Goal: Check status: Check status

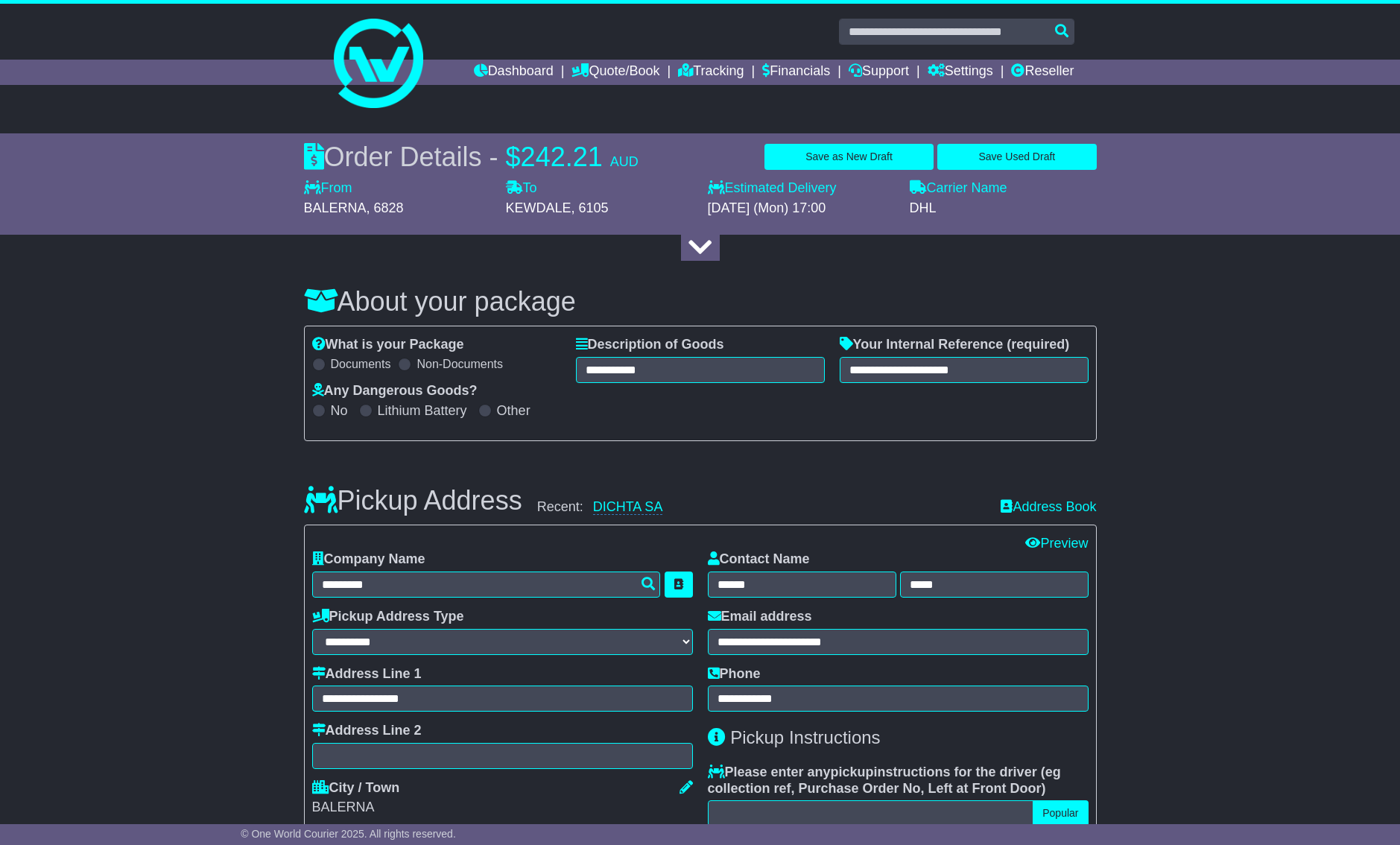
select select "****"
select select "***"
select select "**"
select select "****"
click at [497, 82] on link "Dashboard" at bounding box center [514, 72] width 80 height 26
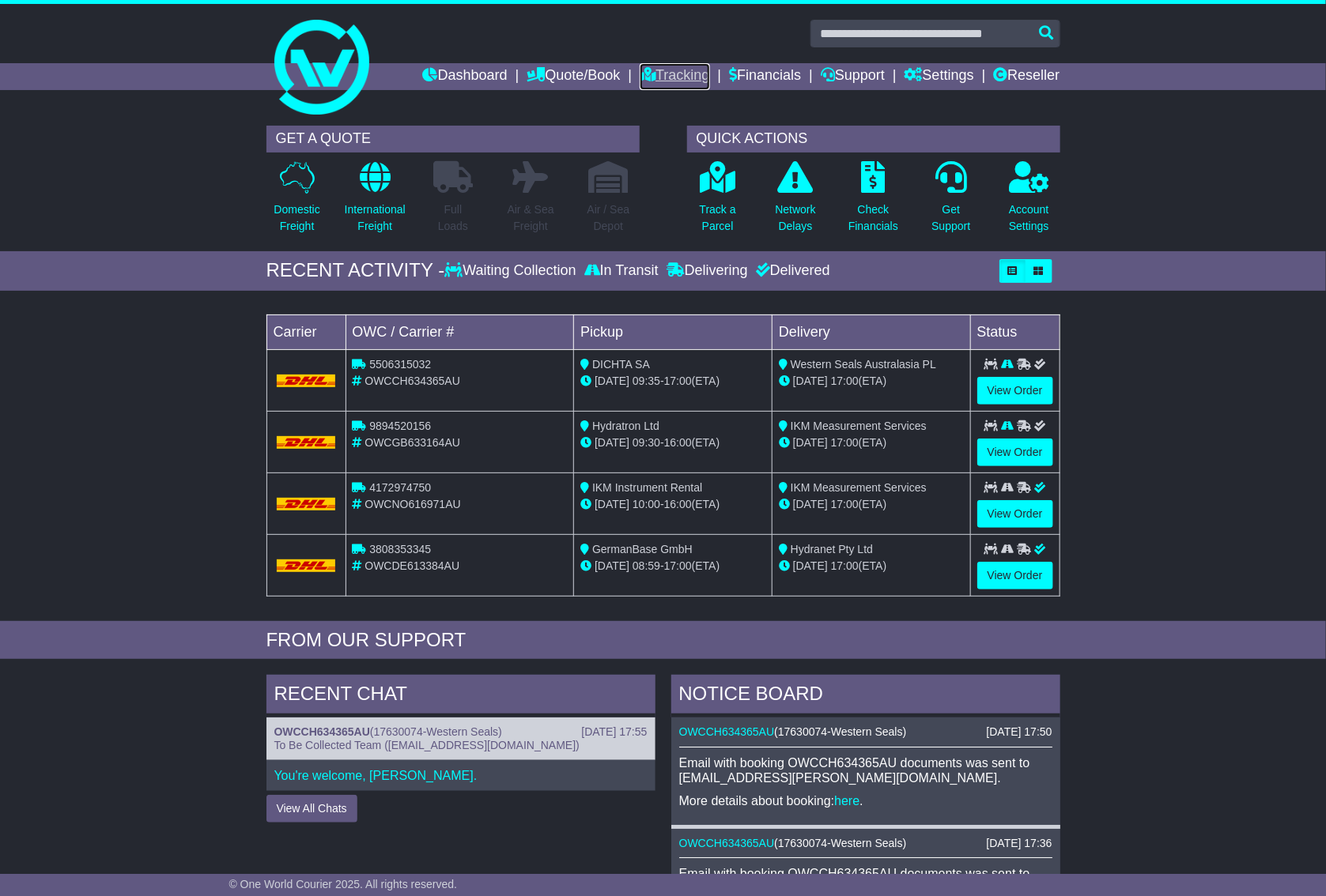
click at [662, 77] on link "Tracking" at bounding box center [675, 77] width 69 height 27
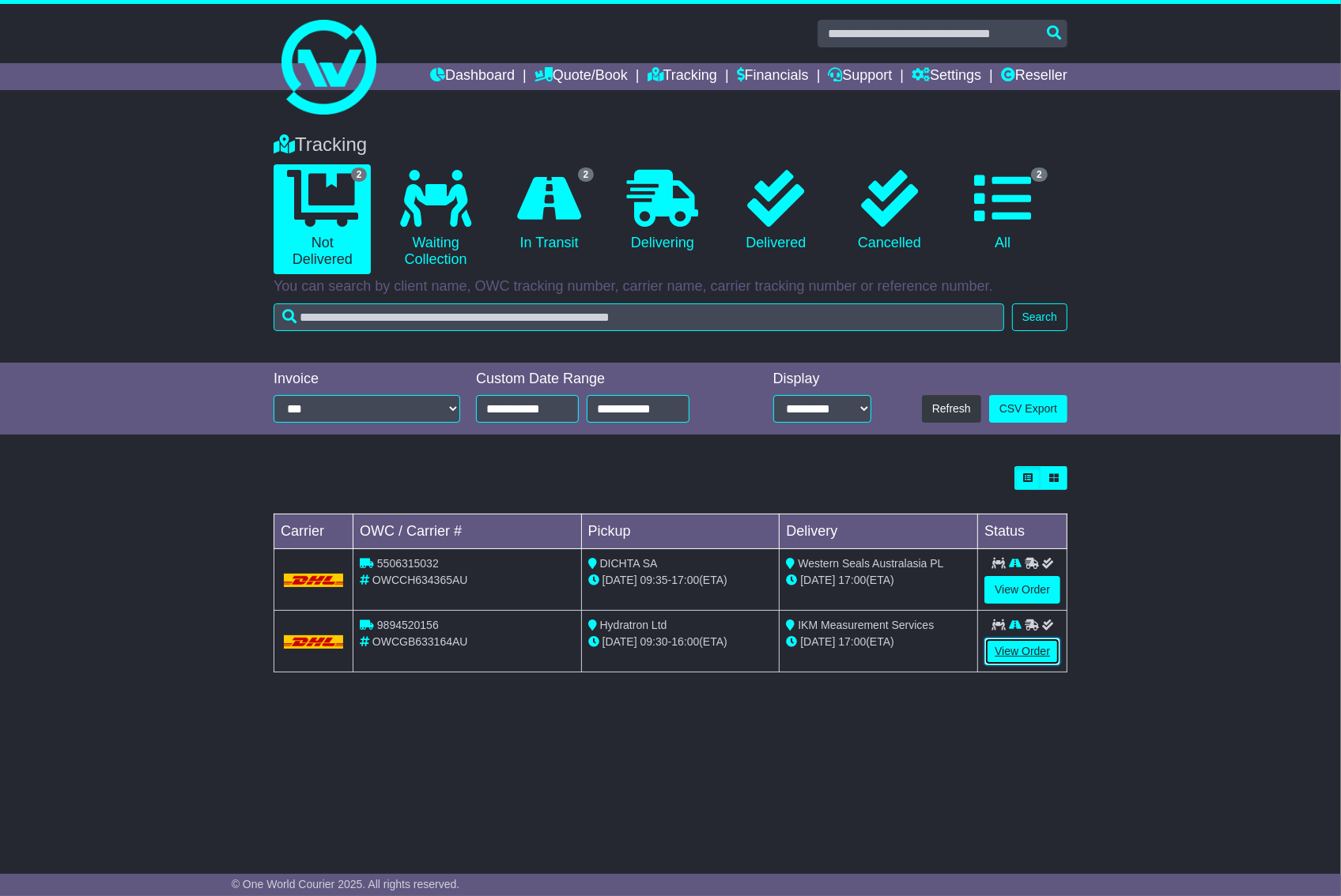
click at [1033, 650] on link "View Order" at bounding box center [1023, 652] width 76 height 28
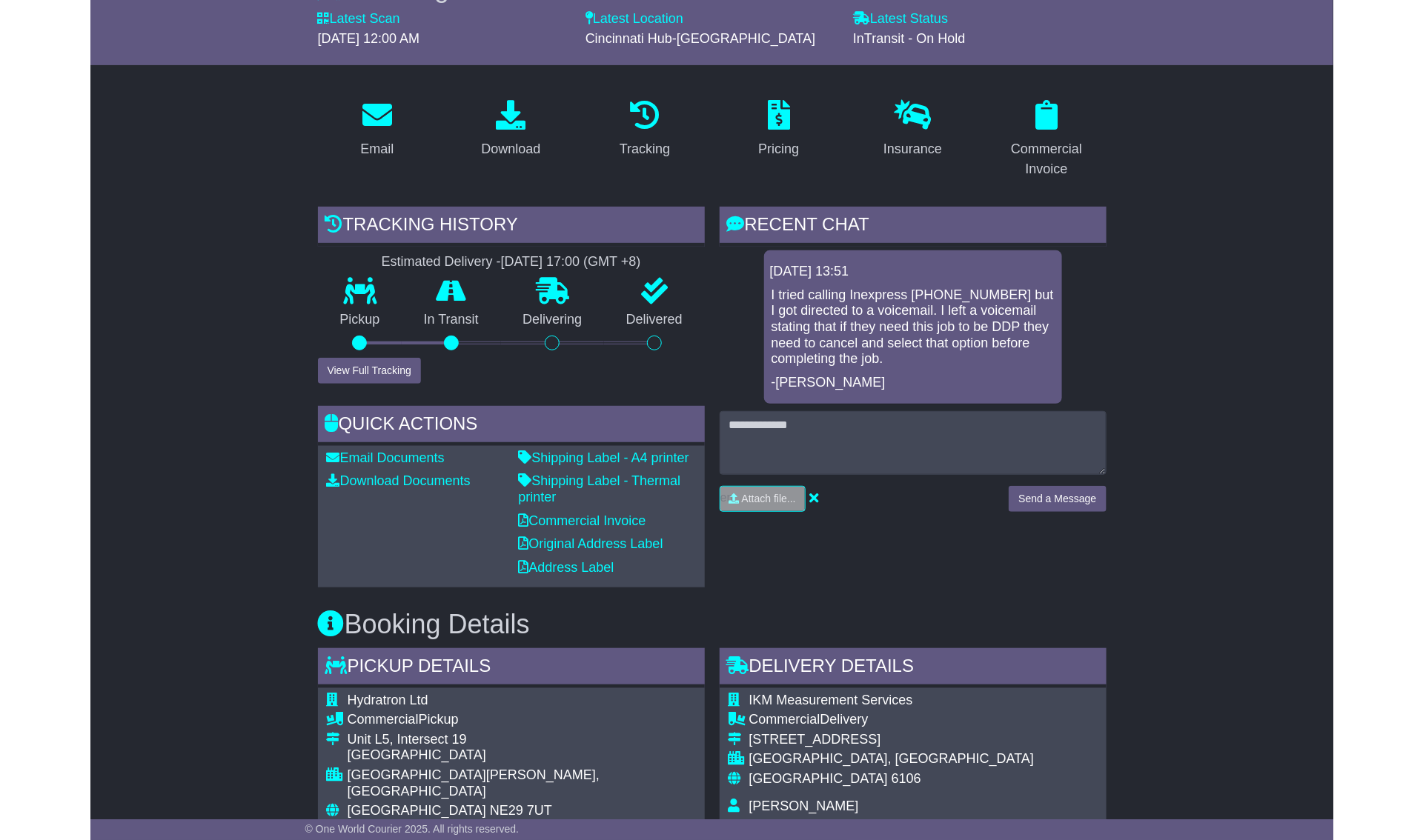
scroll to position [135, 0]
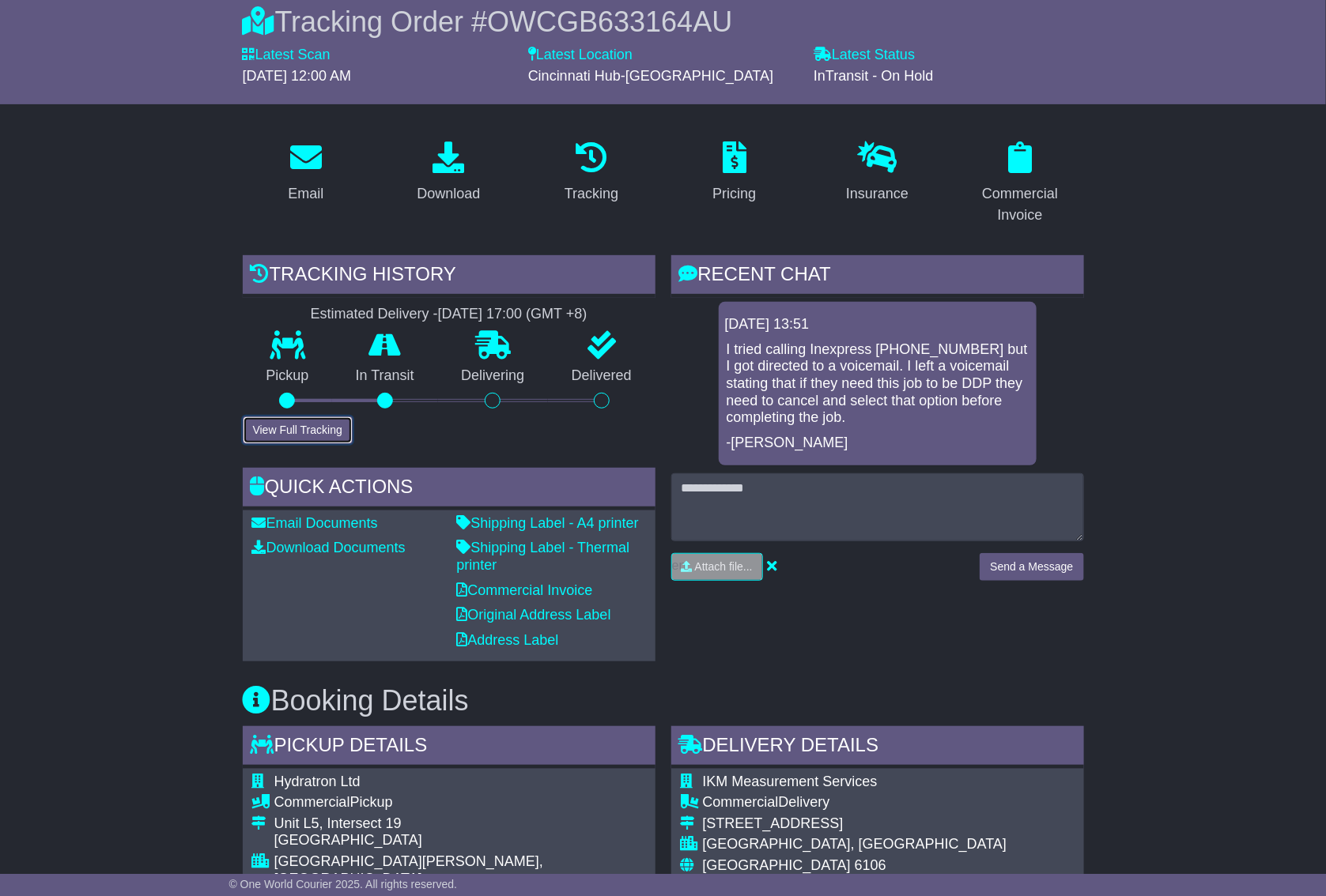
click at [305, 431] on button "View Full Tracking" at bounding box center [297, 430] width 110 height 28
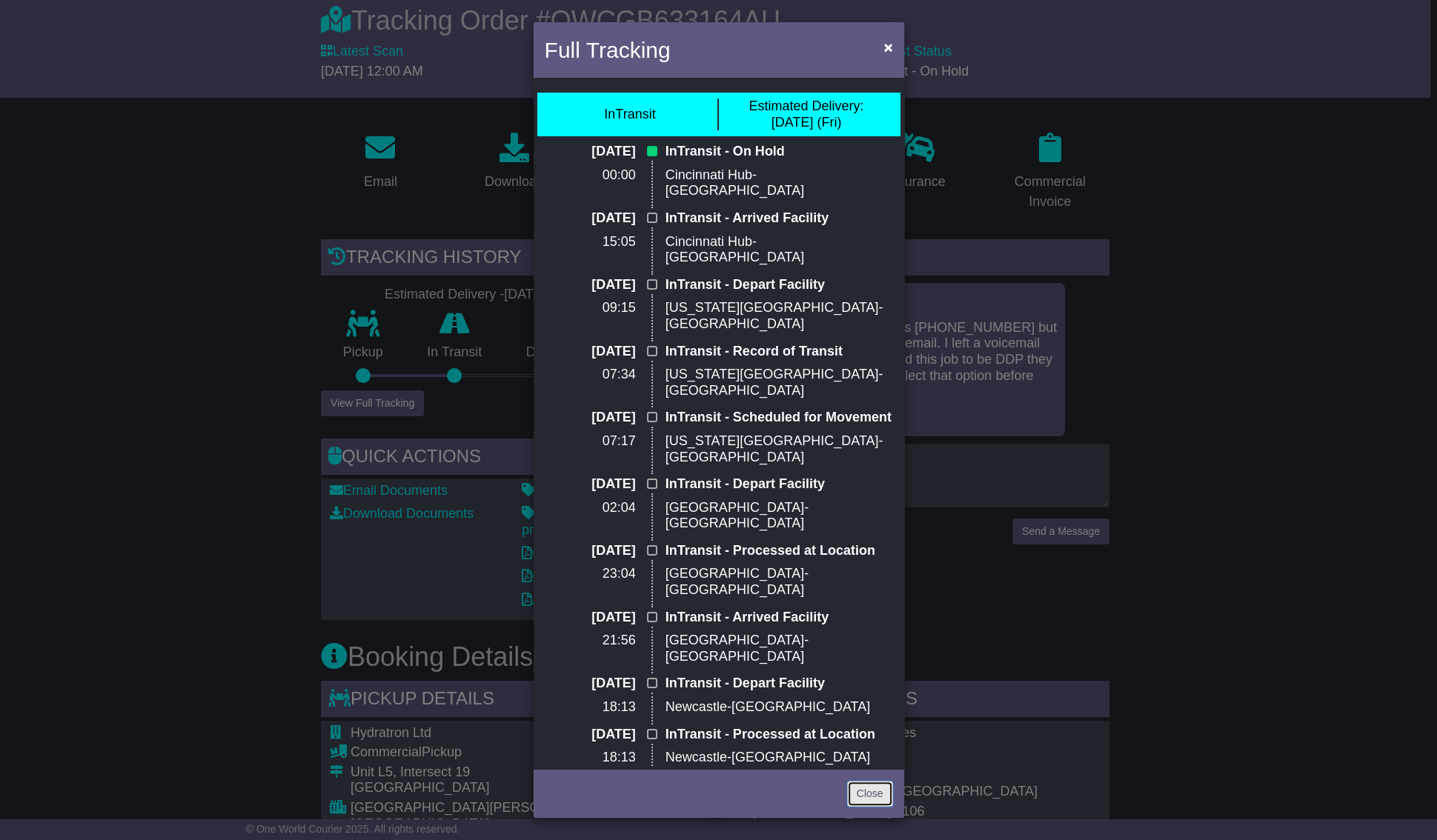
click at [873, 788] on link "Close" at bounding box center [870, 794] width 46 height 26
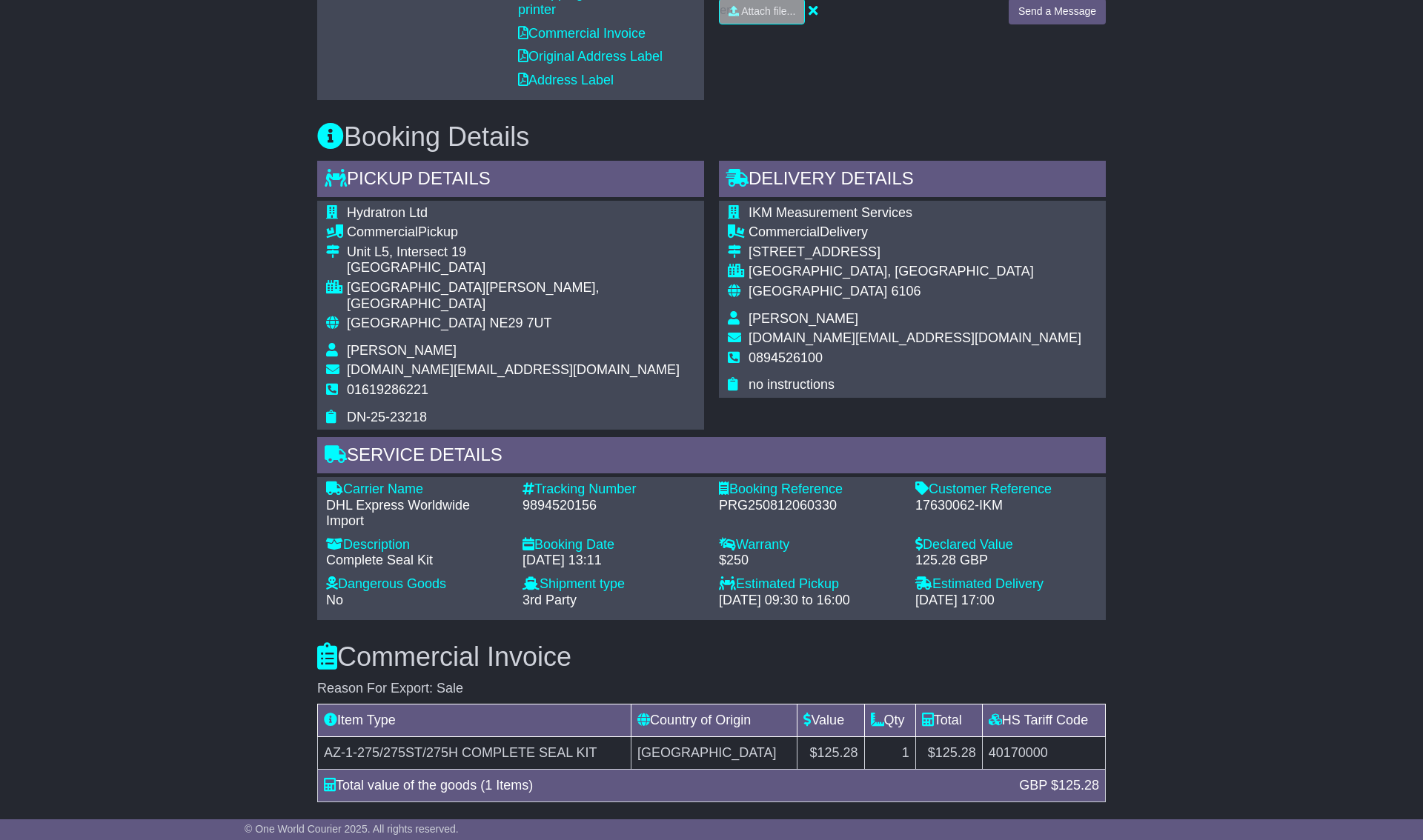
scroll to position [758, 0]
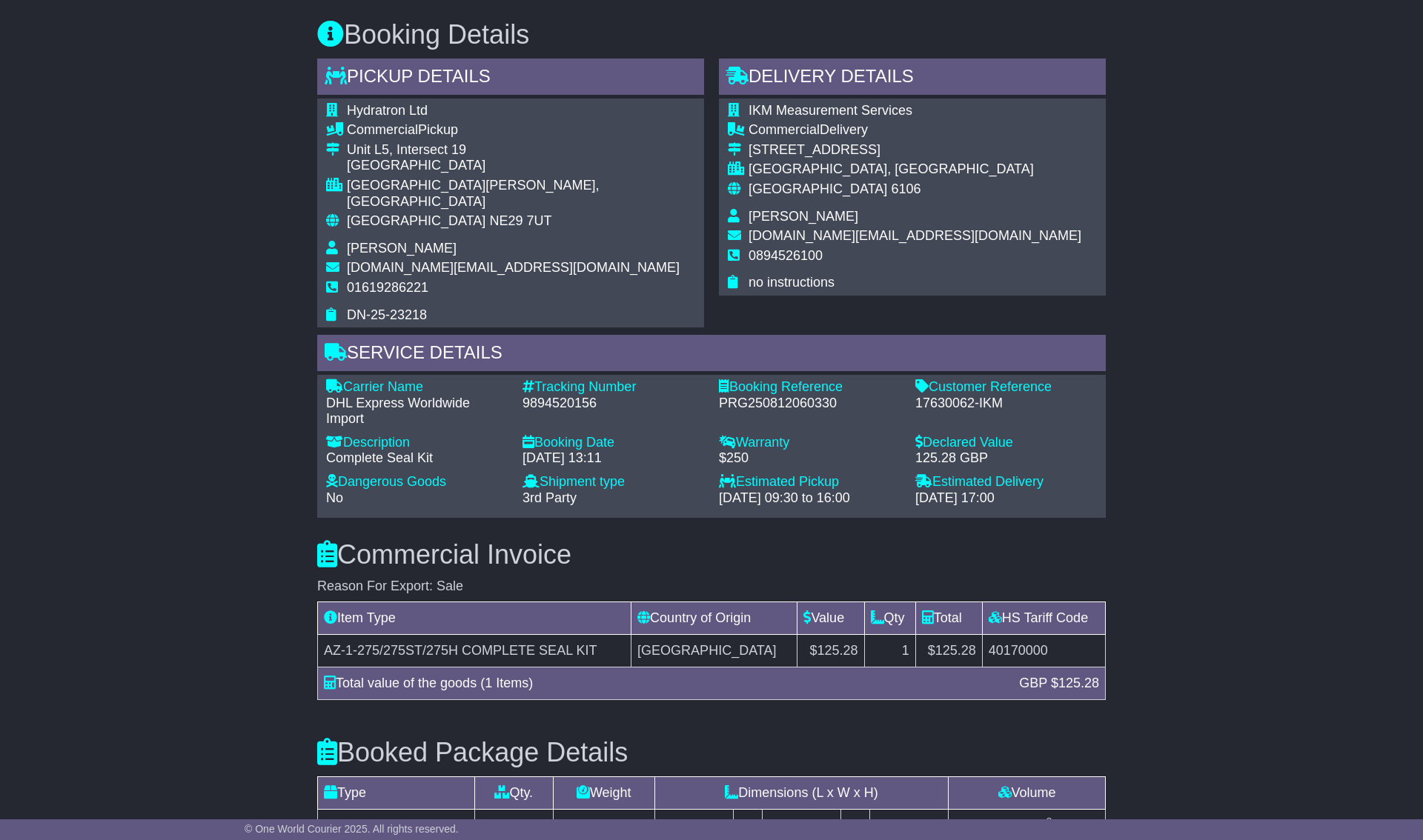
click at [556, 396] on div "9894520156" at bounding box center [613, 403] width 182 height 16
copy div "9894520156"
click at [1034, 306] on div "Delivery Details - Tail Lift IKM Measurement Services Commercial Delivery 33 Ke…" at bounding box center [913, 193] width 402 height 269
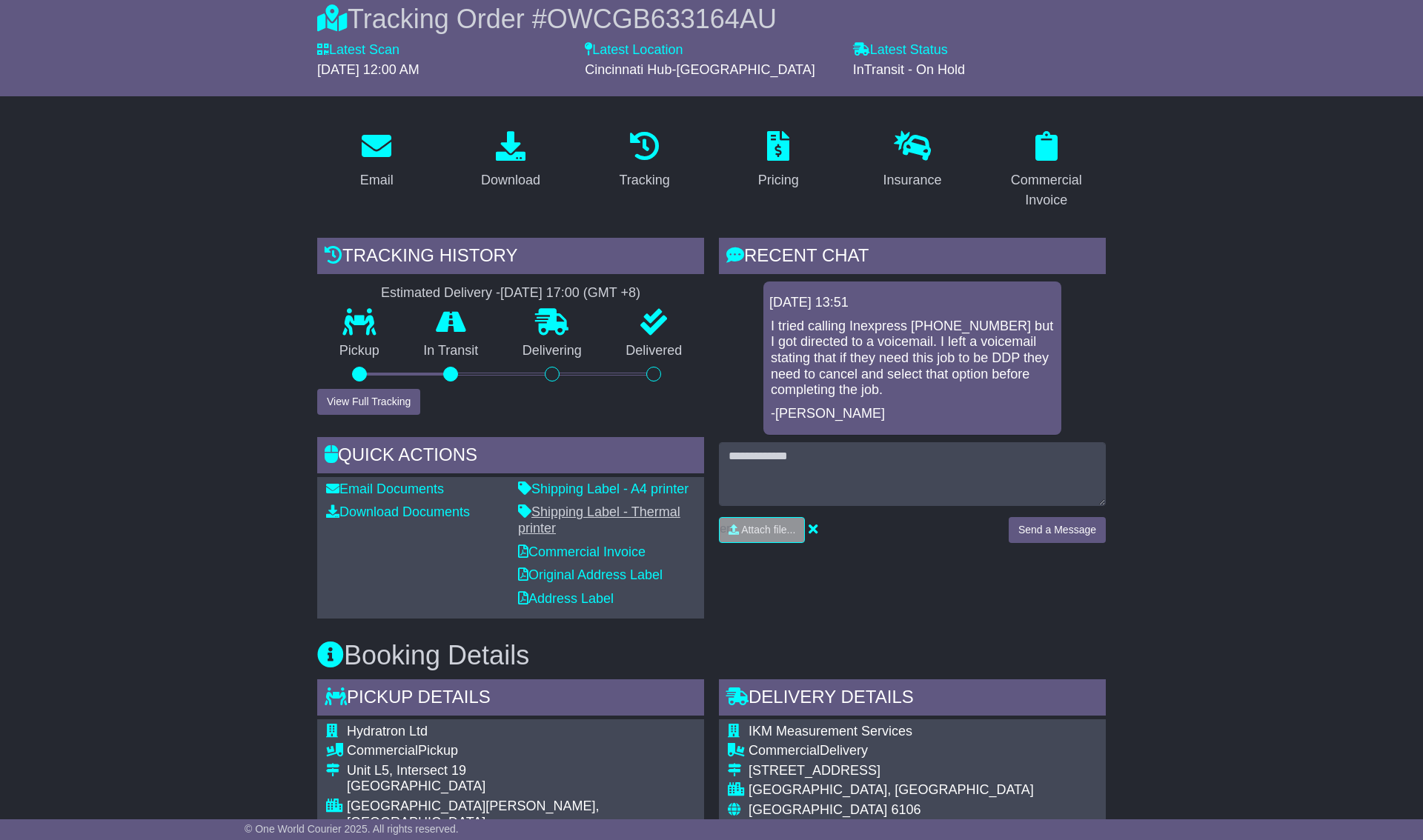
scroll to position [143, 0]
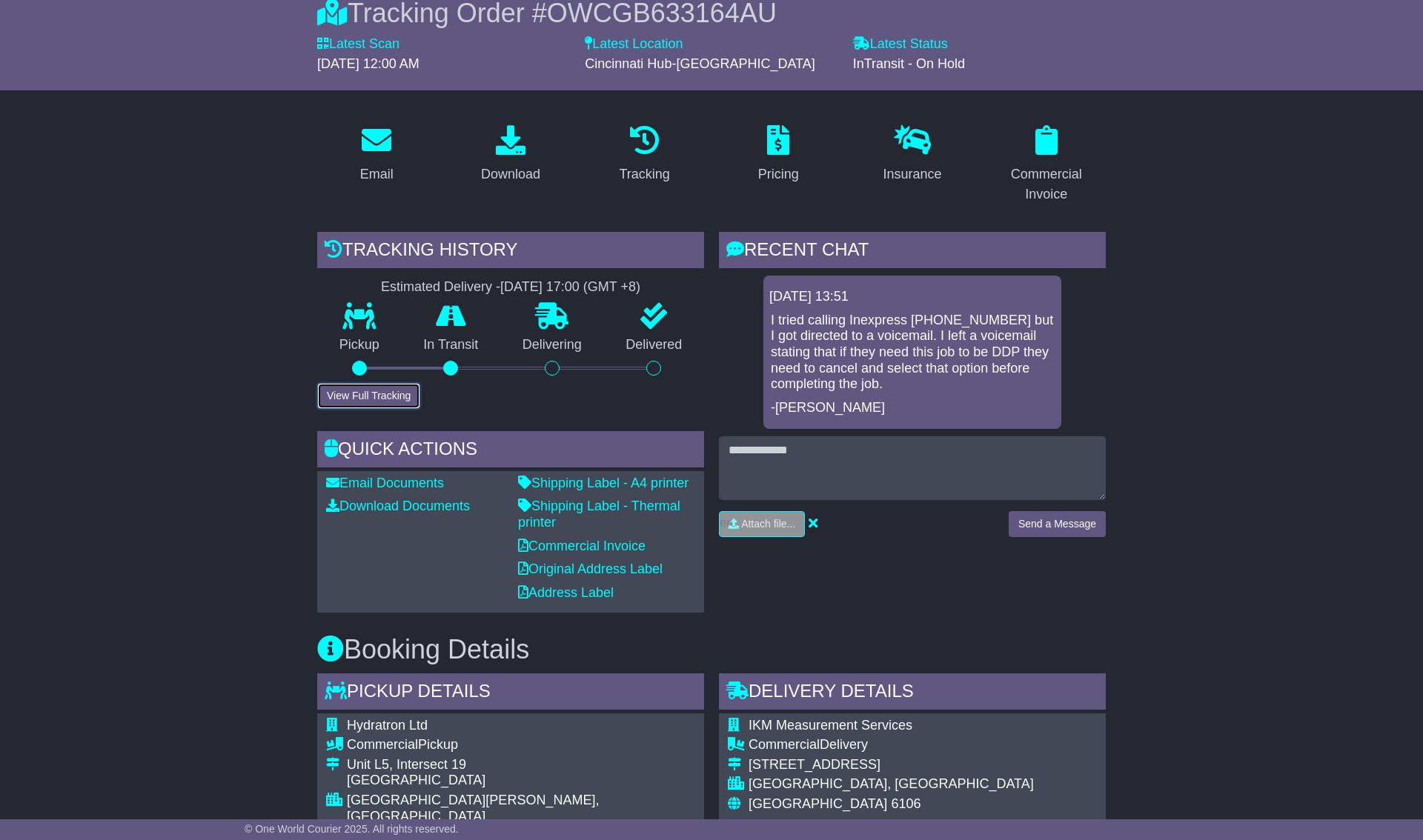
click at [394, 400] on button "View Full Tracking" at bounding box center [368, 396] width 103 height 26
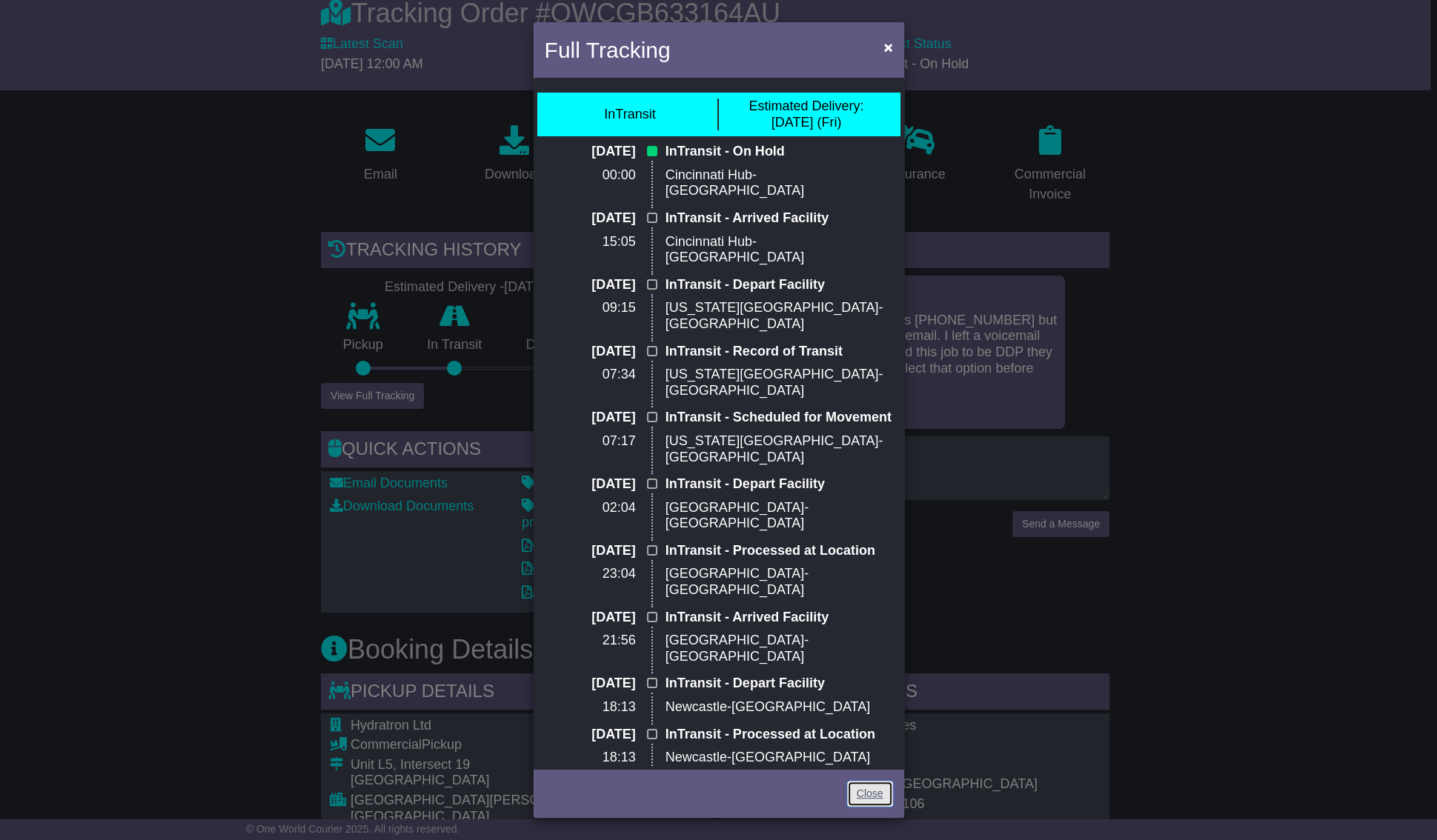
click at [872, 793] on link "Close" at bounding box center [870, 794] width 46 height 26
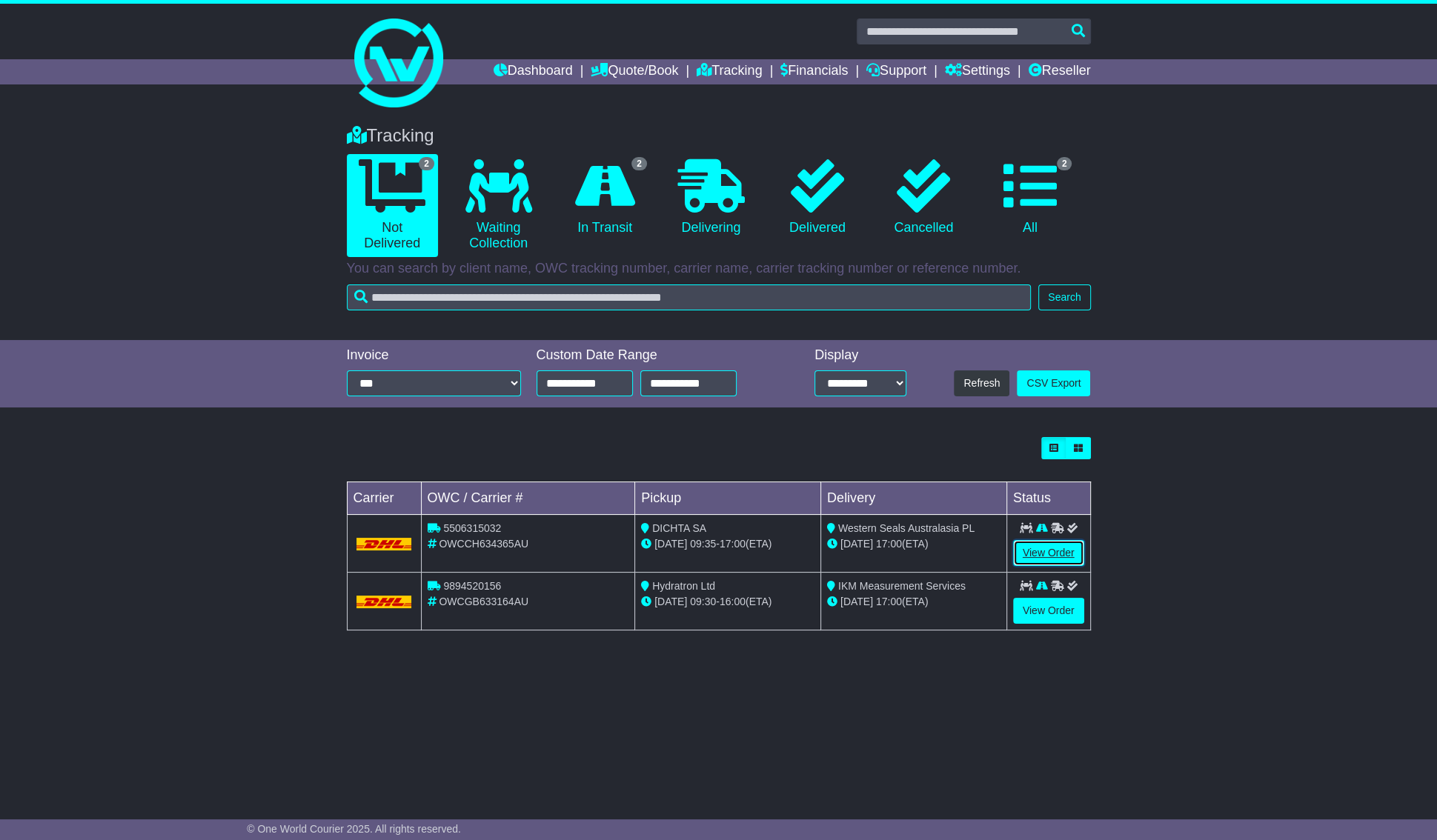
click at [1033, 553] on link "View Order" at bounding box center [1049, 553] width 71 height 26
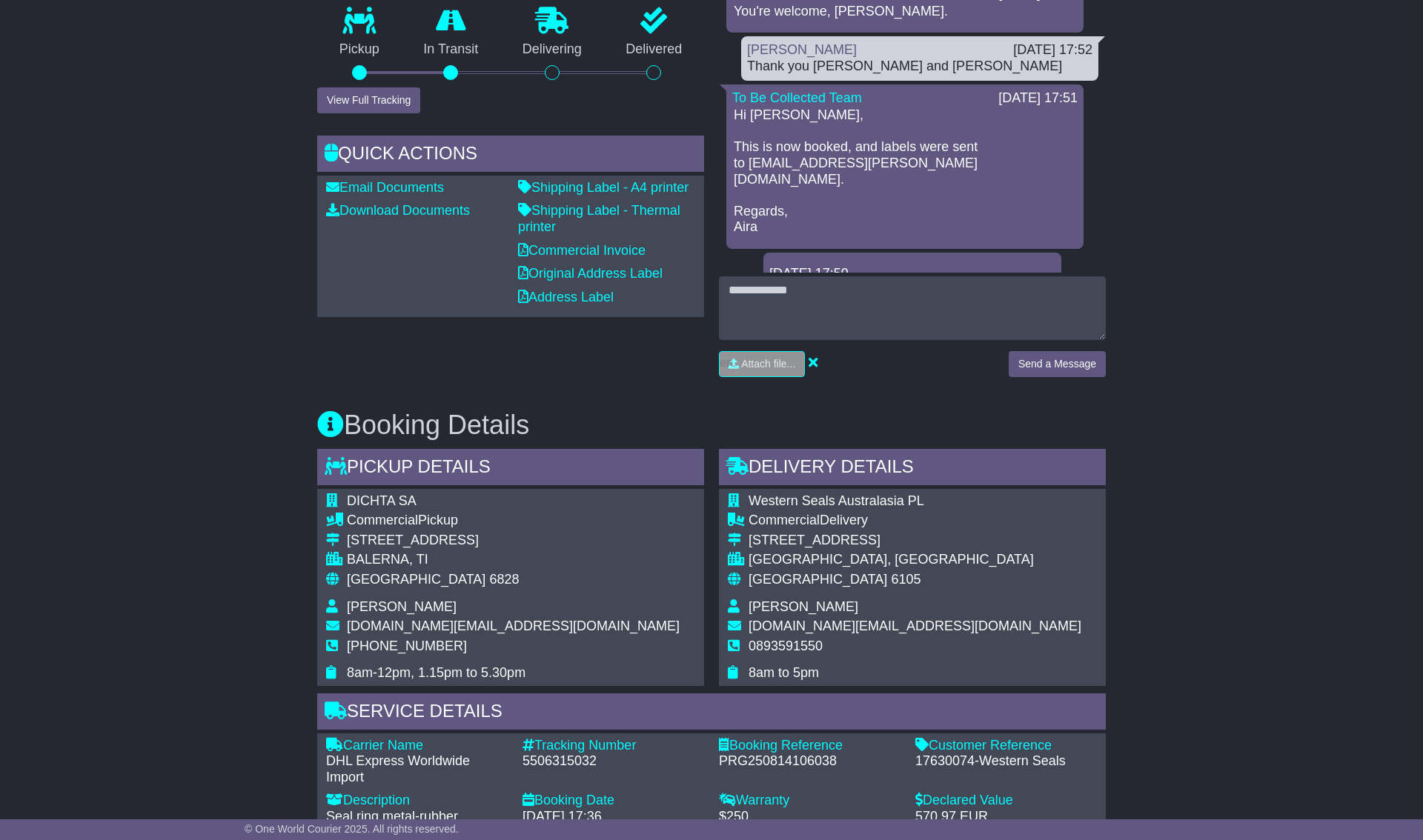
scroll to position [532, 0]
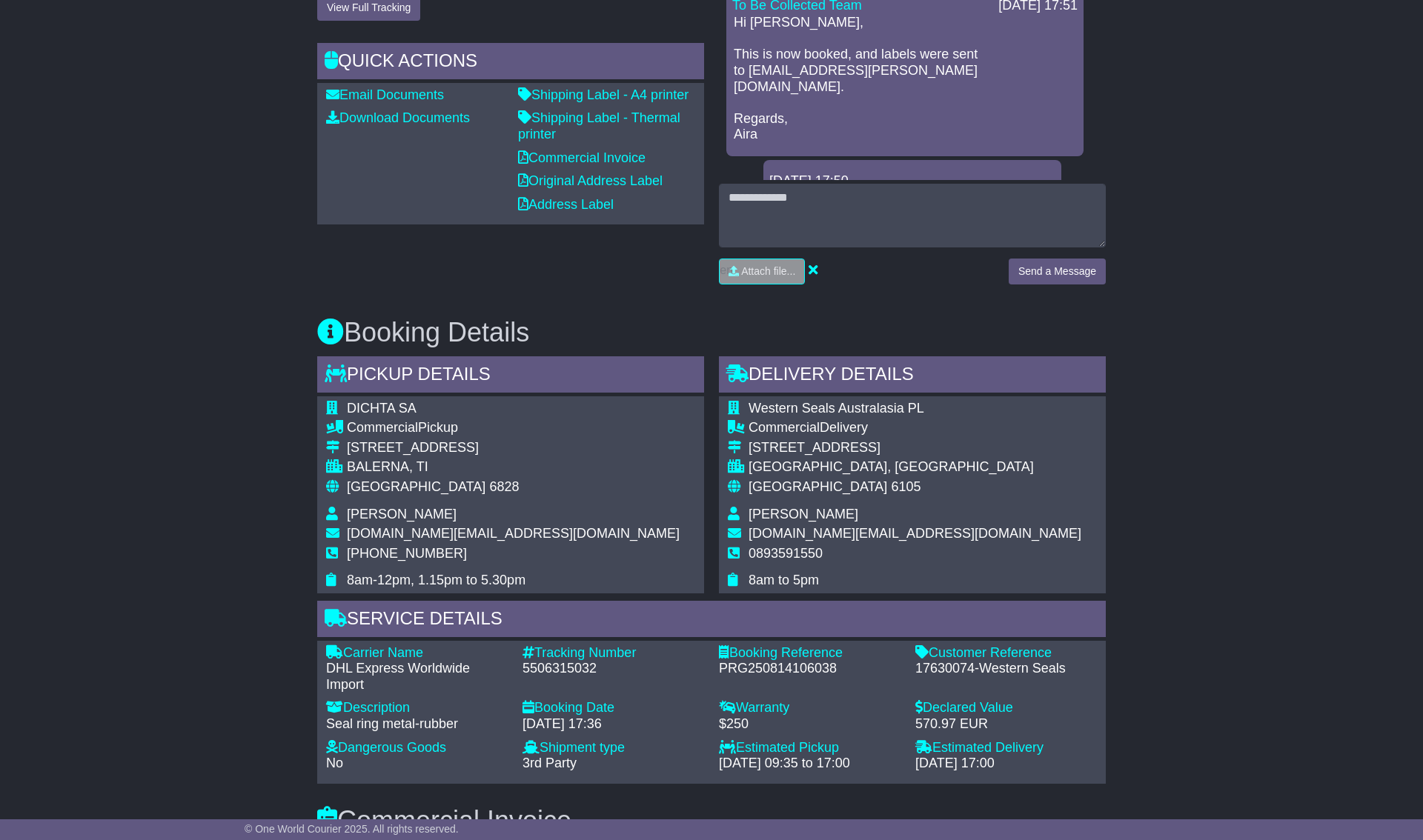
click at [550, 667] on div "5506315032" at bounding box center [613, 668] width 182 height 16
copy div "5506315032"
